Goal: Check status: Check status

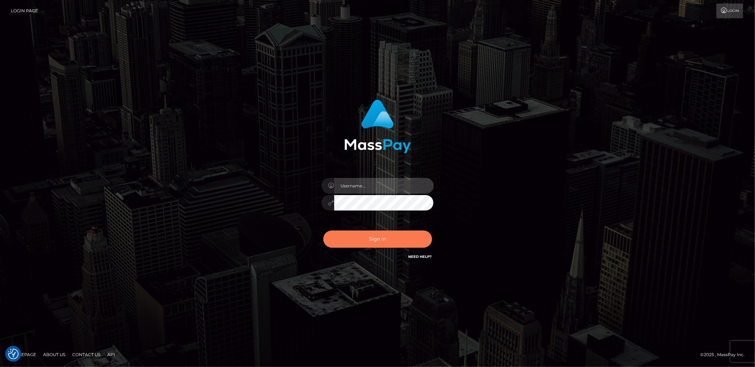
type input "Marcopolo"
click at [387, 244] on button "Sign in" at bounding box center [377, 238] width 109 height 17
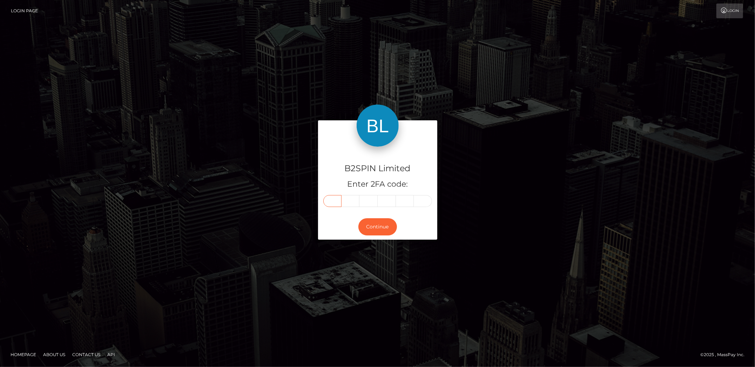
paste input "0"
type input "0"
type input "3"
type input "0"
type input "4"
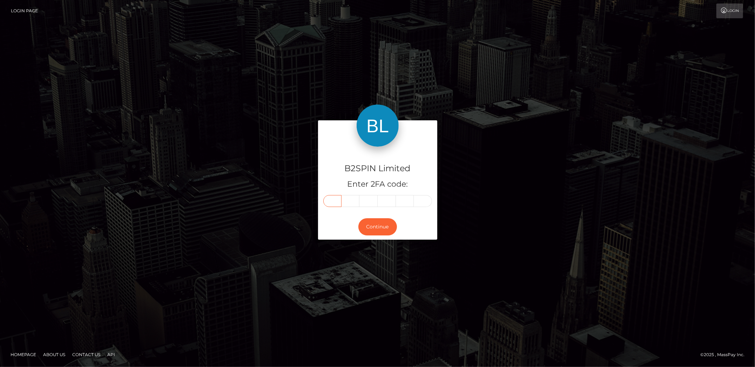
type input "8"
type input "9"
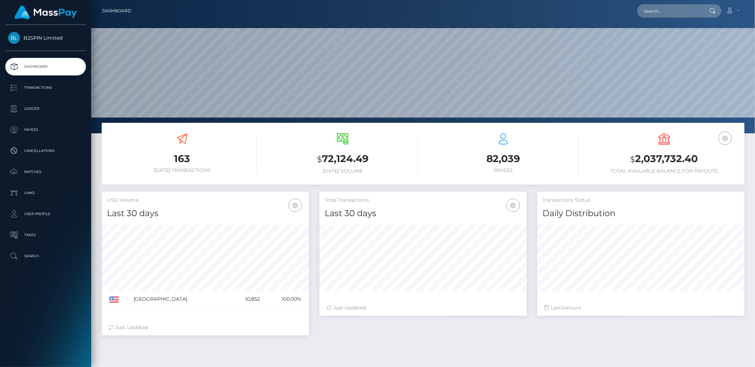
scroll to position [124, 208]
click at [42, 87] on p "Transactions" at bounding box center [45, 87] width 75 height 11
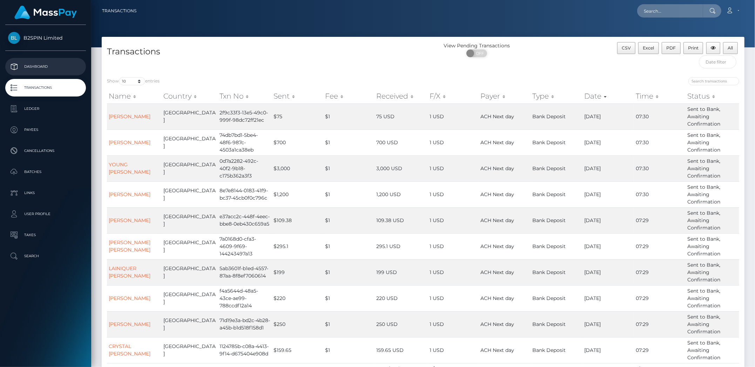
click at [37, 63] on p "Dashboard" at bounding box center [45, 66] width 75 height 11
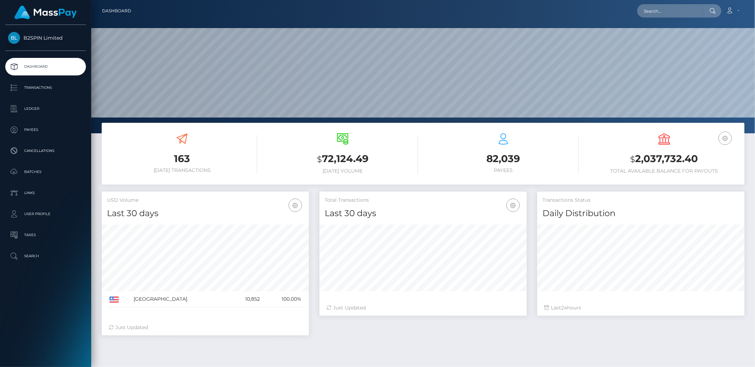
scroll to position [124, 208]
click at [400, 4] on div "Loading... Loading... Account Edit Profile Logout" at bounding box center [440, 11] width 607 height 15
drag, startPoint x: 637, startPoint y: 159, endPoint x: 699, endPoint y: 164, distance: 61.9
click at [699, 164] on h3 "$ 2,037,732.40" at bounding box center [664, 159] width 150 height 14
copy h3 "2,037,732.40"
